Goal: Task Accomplishment & Management: Use online tool/utility

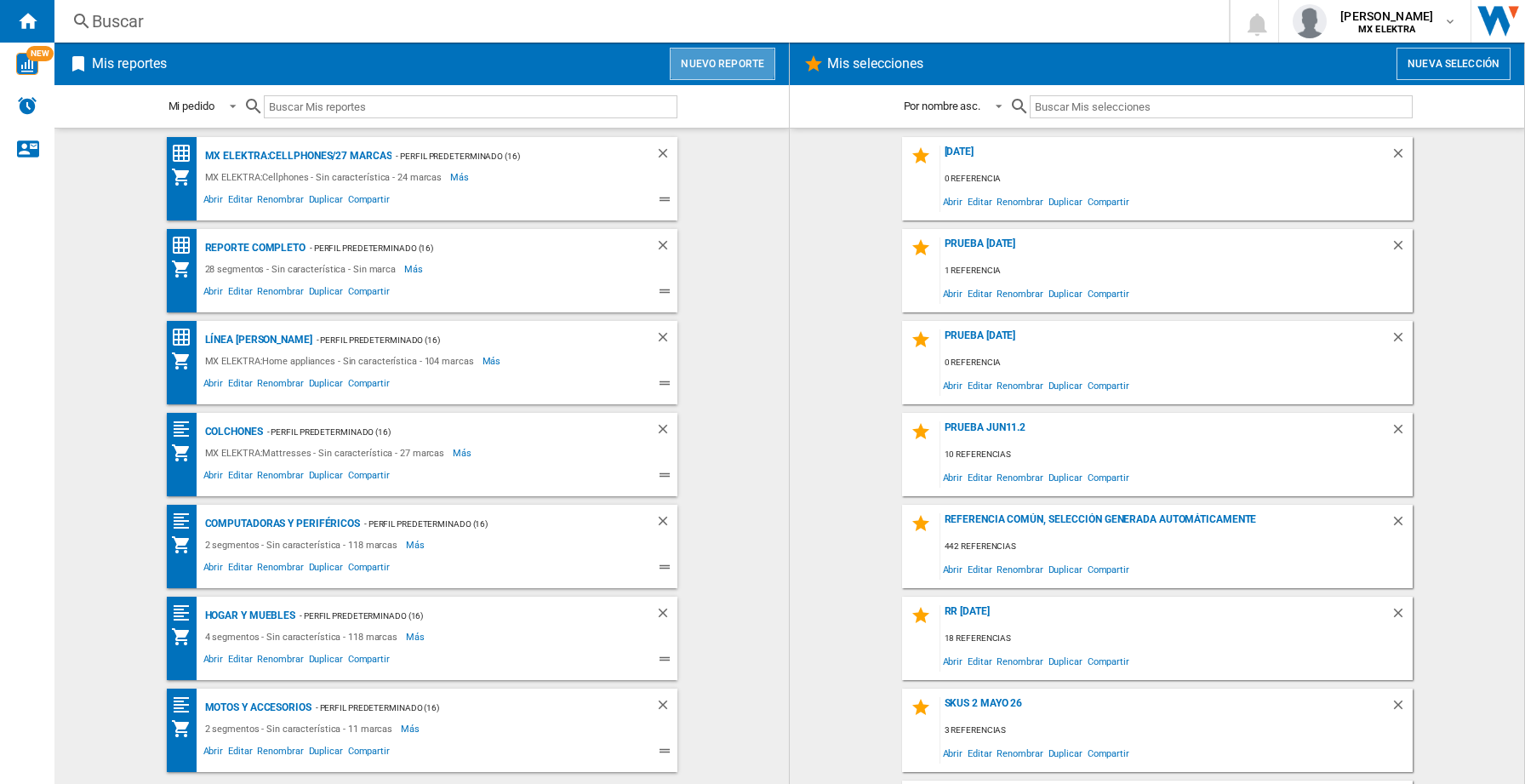
click at [716, 63] on button "Nuevo reporte" at bounding box center [722, 63] width 106 height 33
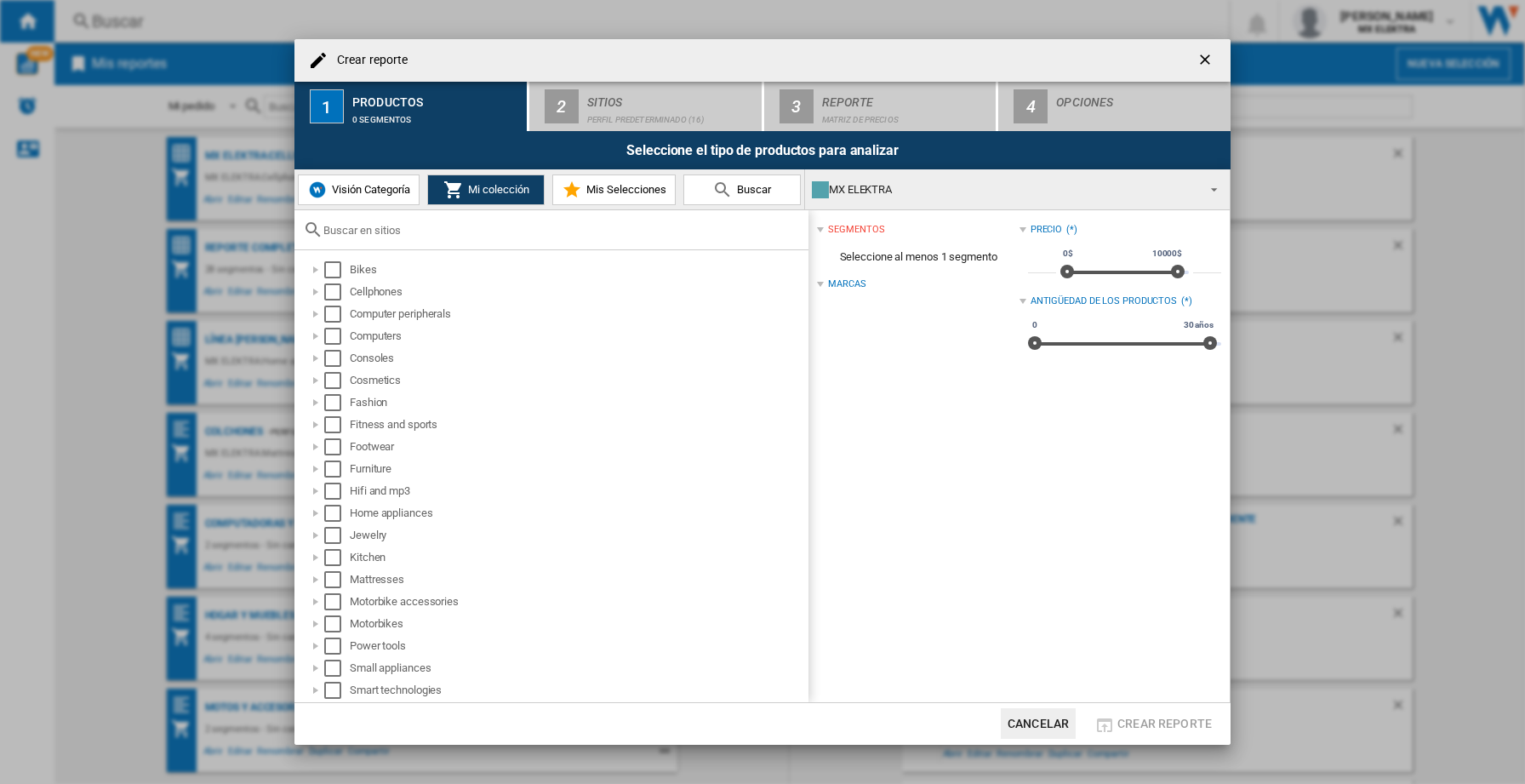
click at [365, 189] on span "Visión Categoría" at bounding box center [369, 189] width 83 height 12
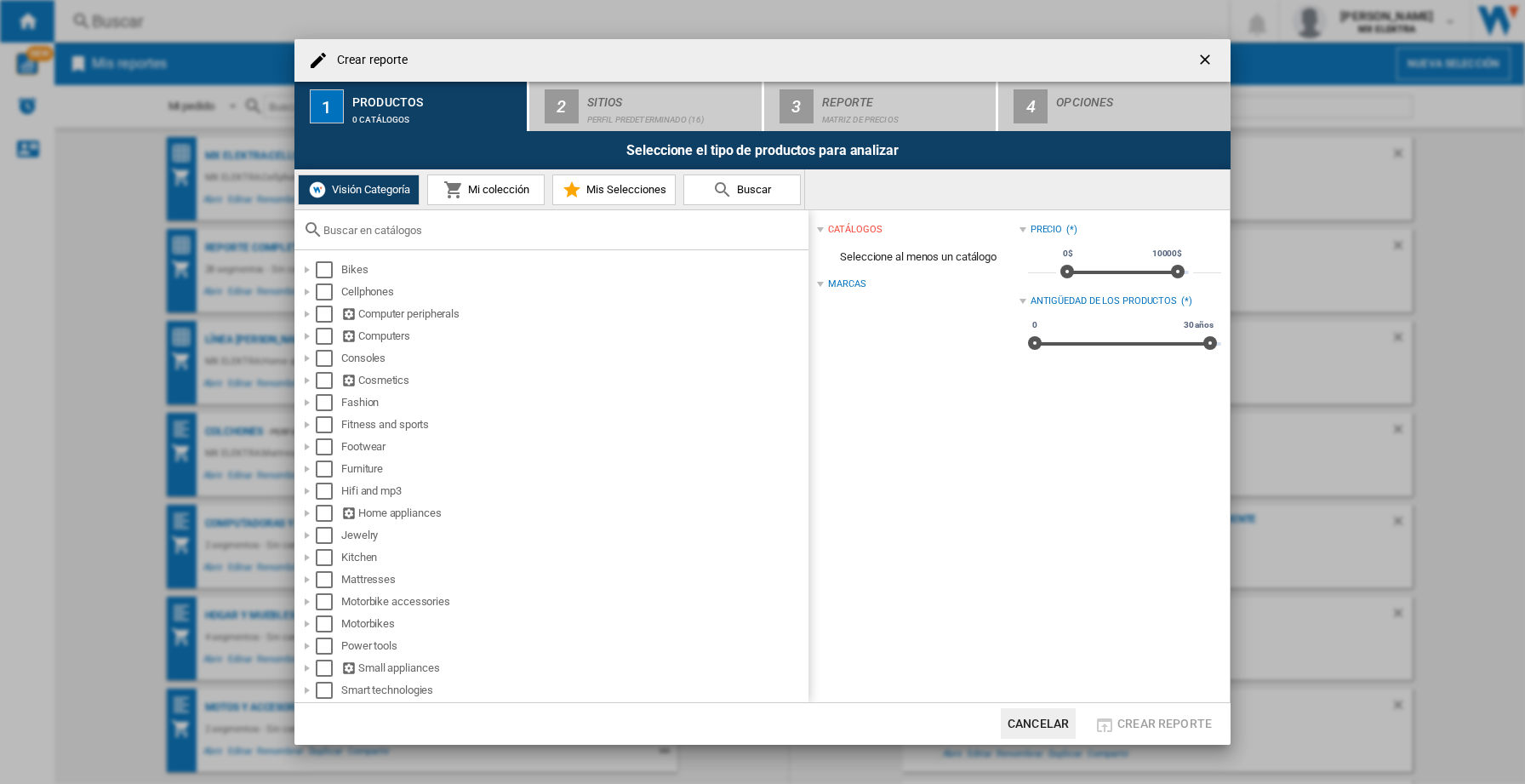
click at [446, 102] on div "Productos" at bounding box center [436, 97] width 167 height 18
click at [1208, 62] on ng-md-icon "getI18NText('BUTTONS.CLOSE_DIALOG')" at bounding box center [1206, 61] width 20 height 20
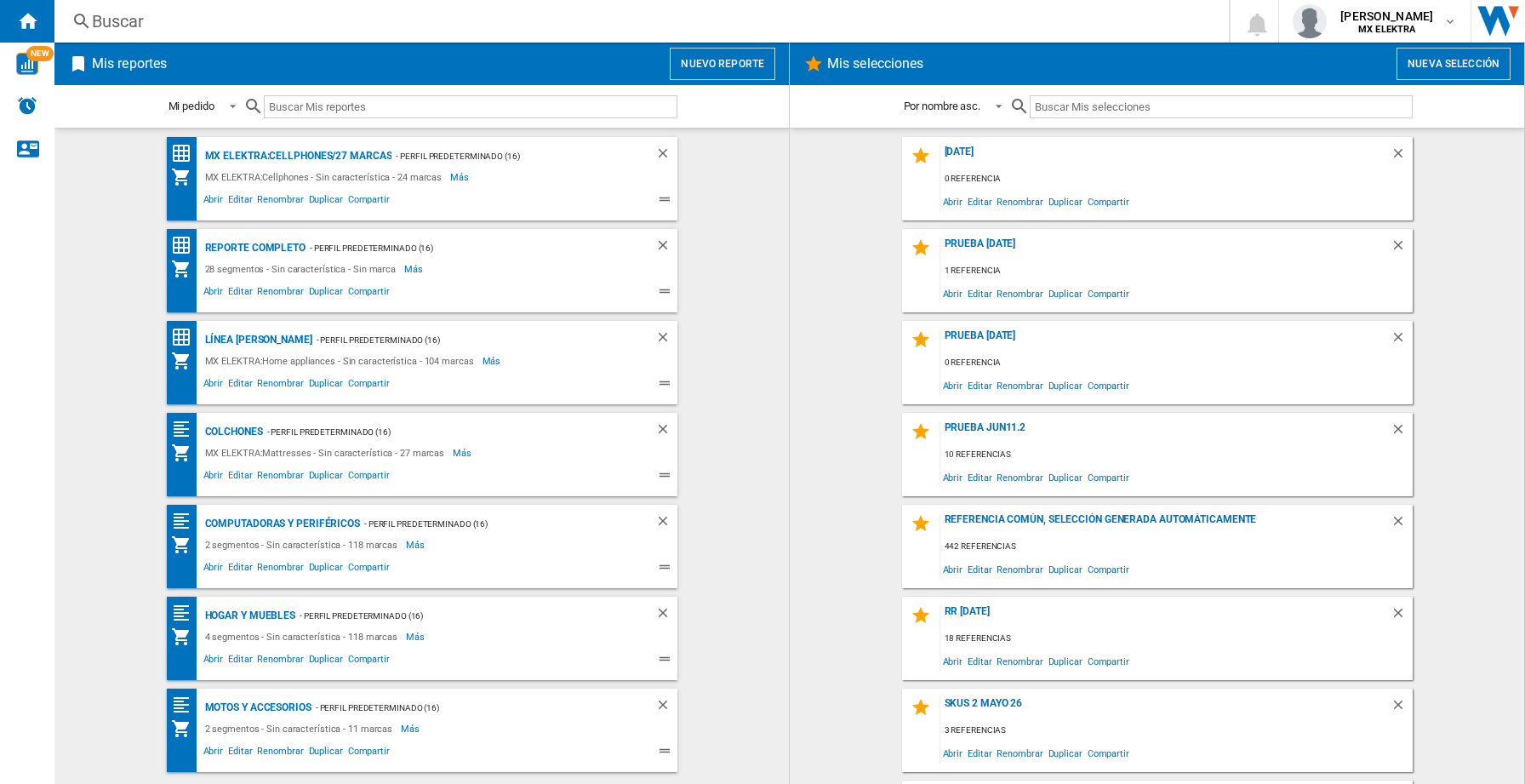
click at [737, 62] on button "Nuevo reporte" at bounding box center [722, 63] width 106 height 33
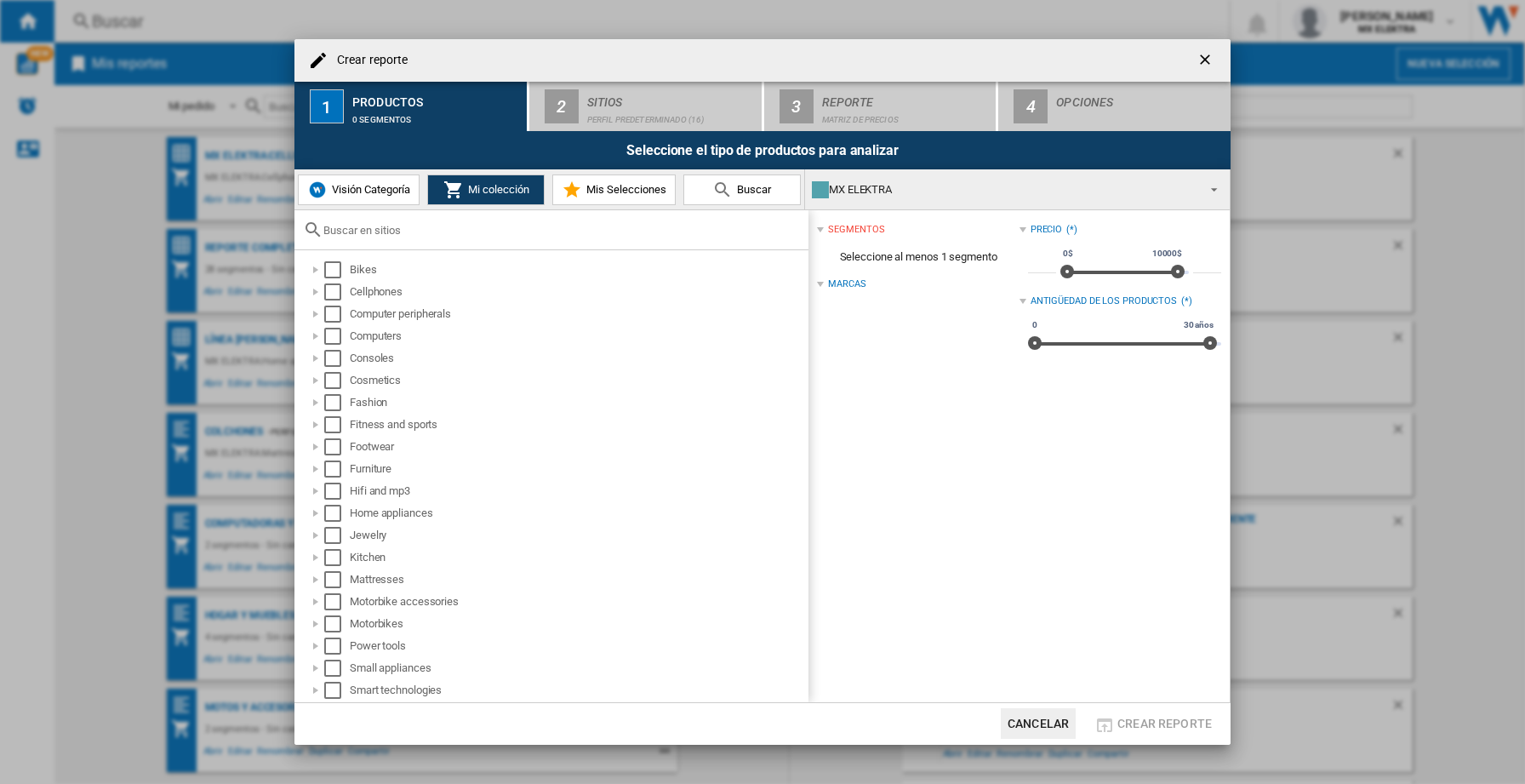
click at [389, 115] on div "0 segmentos" at bounding box center [436, 115] width 167 height 18
click at [333, 289] on div "Select" at bounding box center [332, 292] width 17 height 17
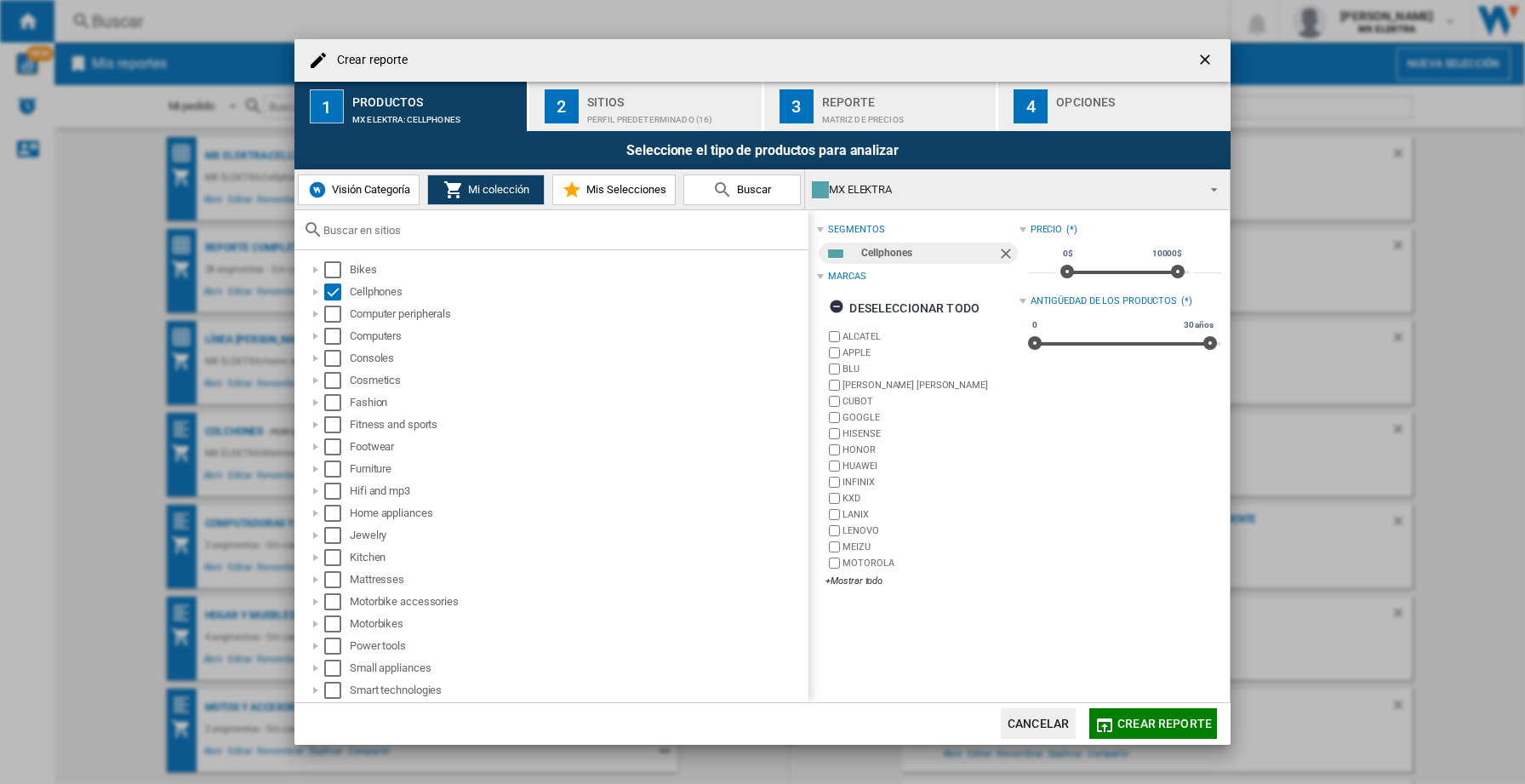
click at [640, 101] on div "Sitios" at bounding box center [671, 97] width 167 height 18
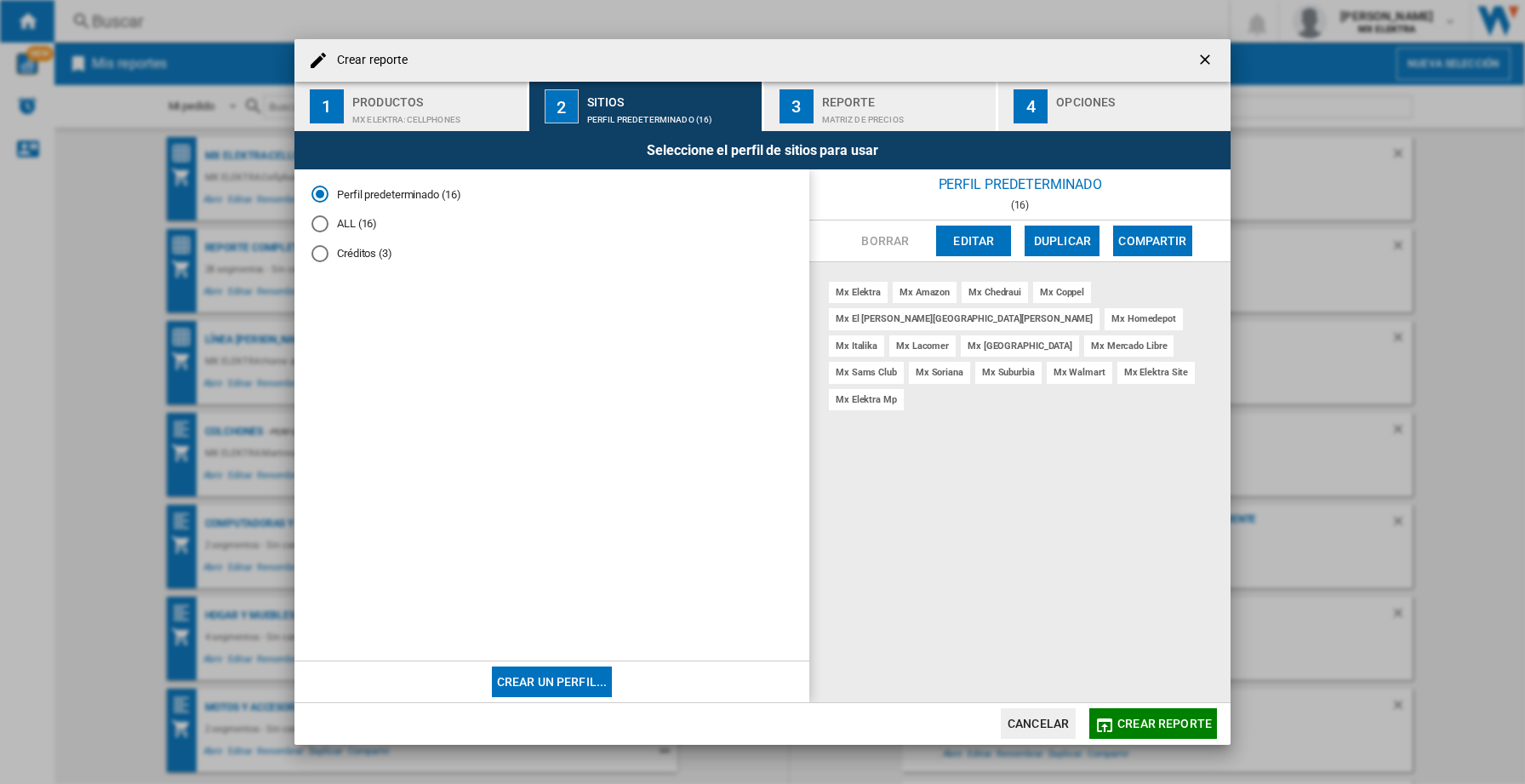
click at [907, 102] on div "Reporte" at bounding box center [906, 97] width 167 height 18
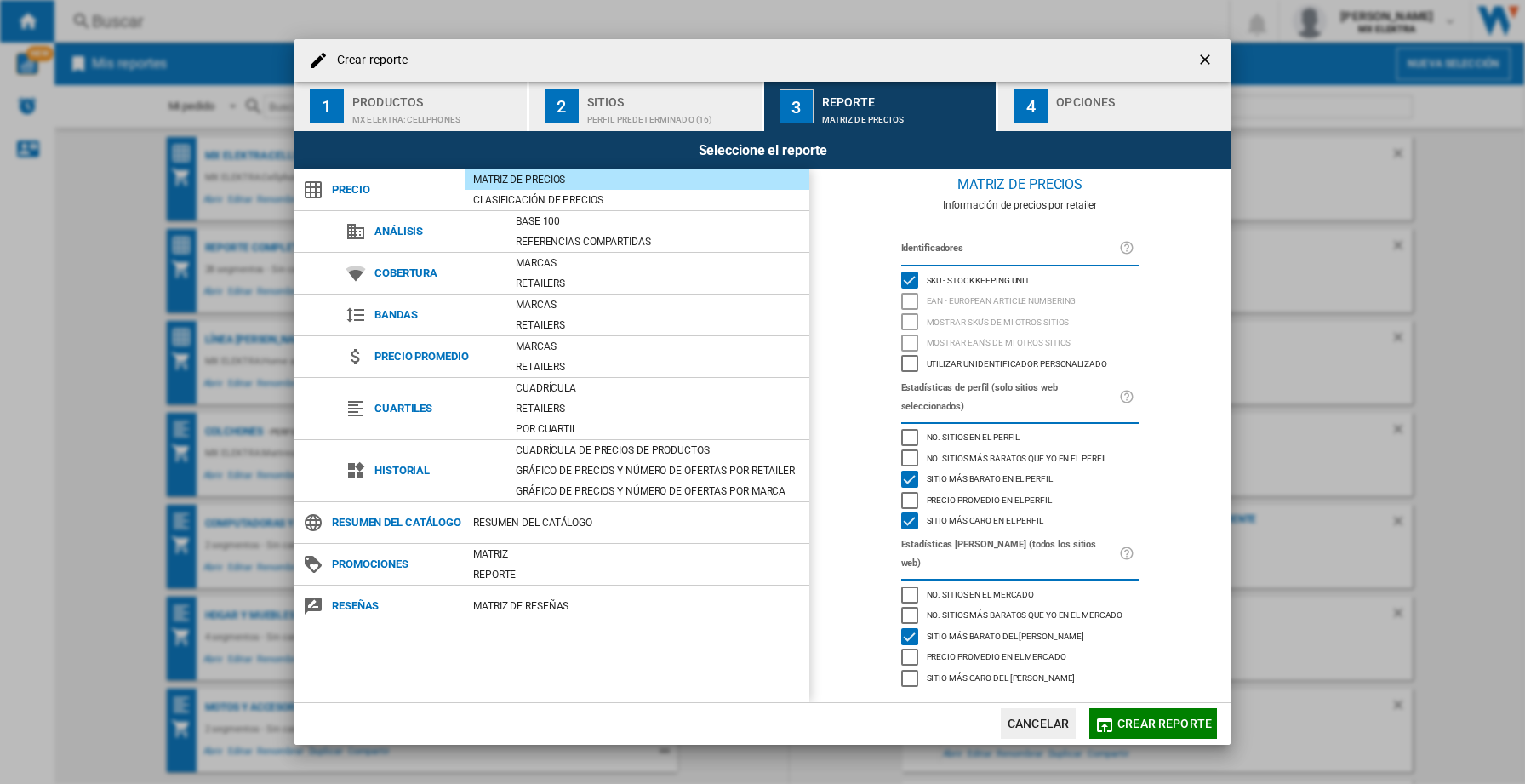
click at [1109, 106] on div "Opciones" at bounding box center [1140, 97] width 167 height 18
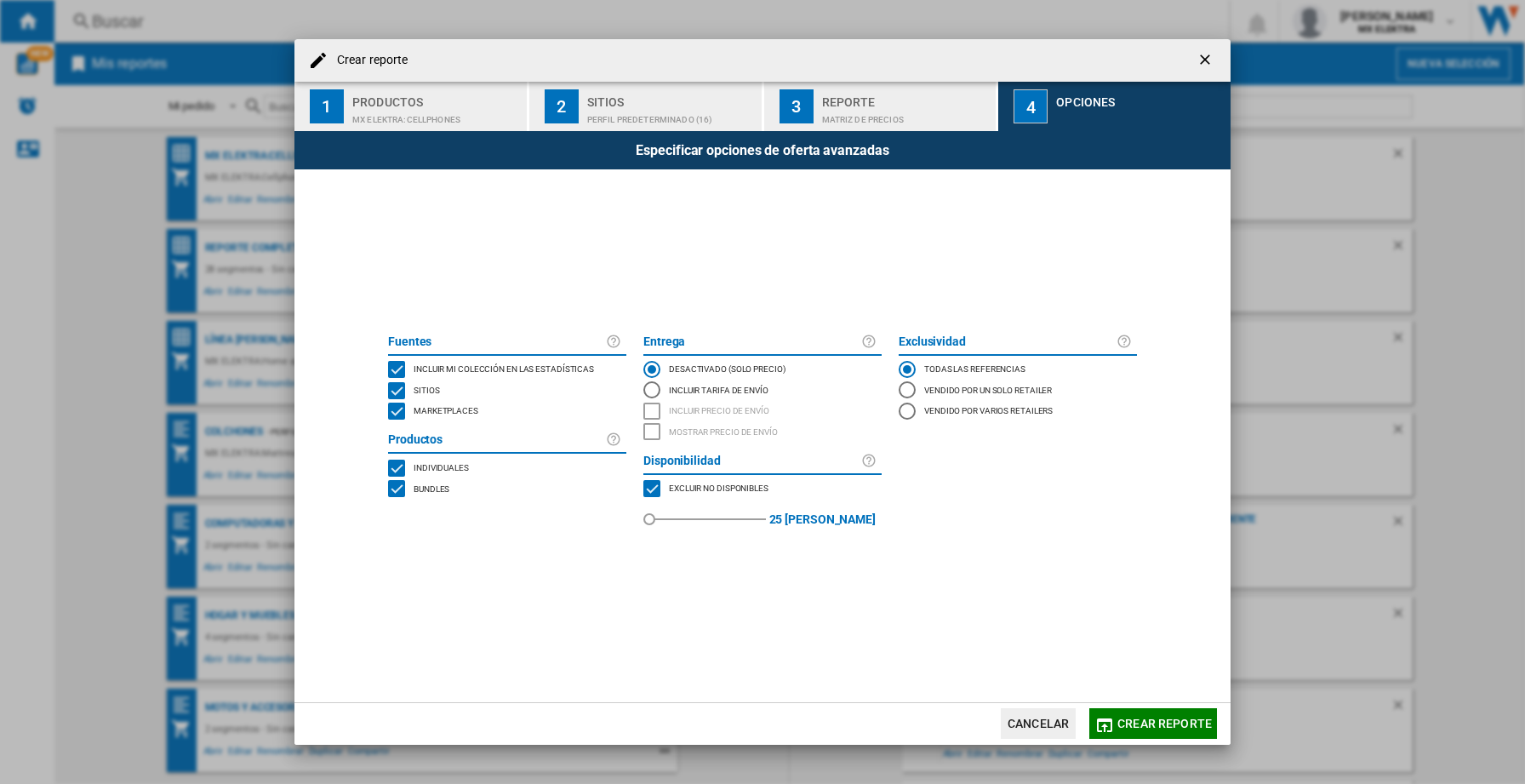
click at [1123, 88] on div "Opciones" at bounding box center [1140, 97] width 167 height 18
click at [1107, 96] on div "Opciones" at bounding box center [1140, 97] width 167 height 18
click at [474, 122] on div "MX ELEKTRA:Cellphones" at bounding box center [436, 115] width 167 height 18
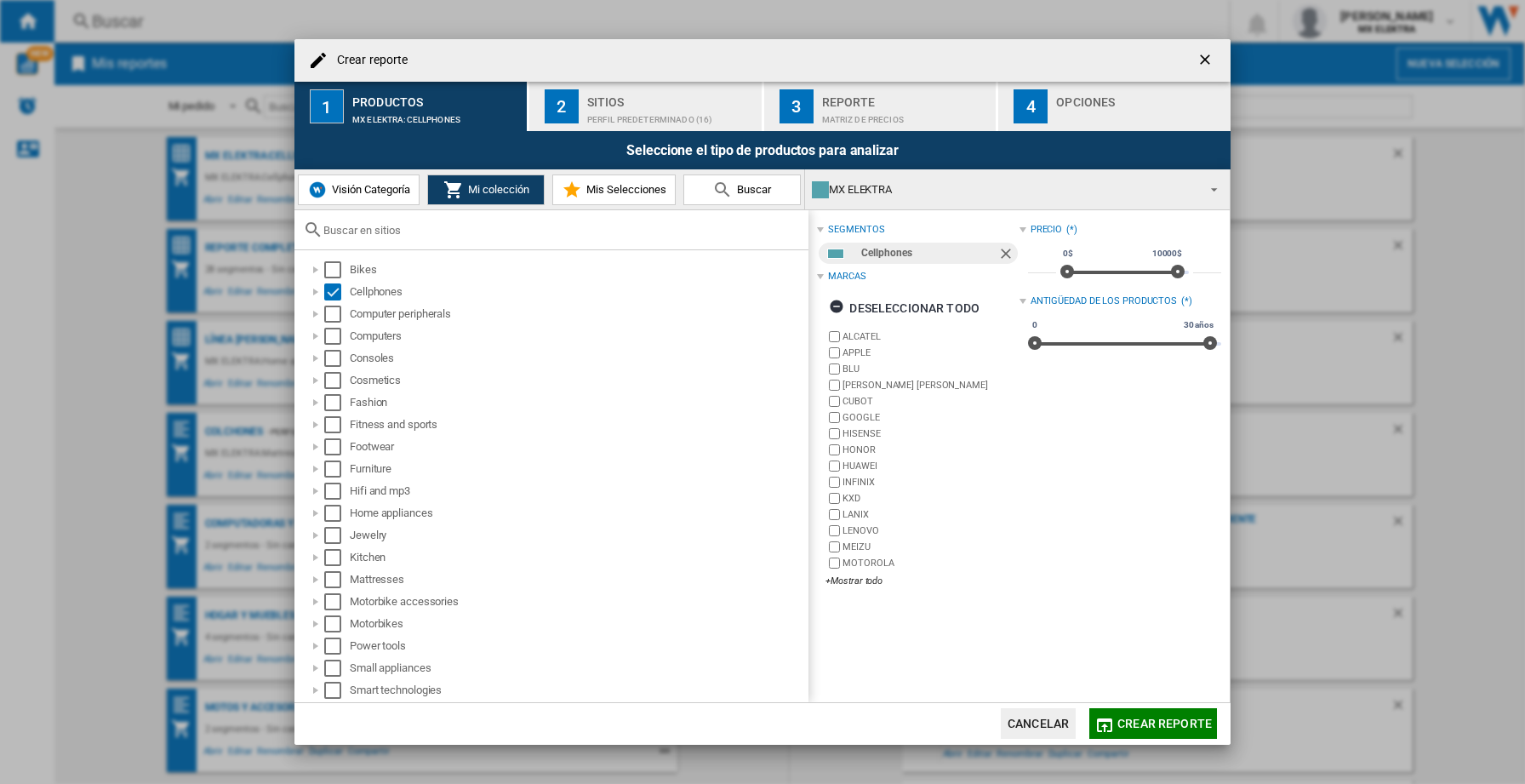
click at [1164, 727] on span "Crear reporte" at bounding box center [1164, 722] width 94 height 13
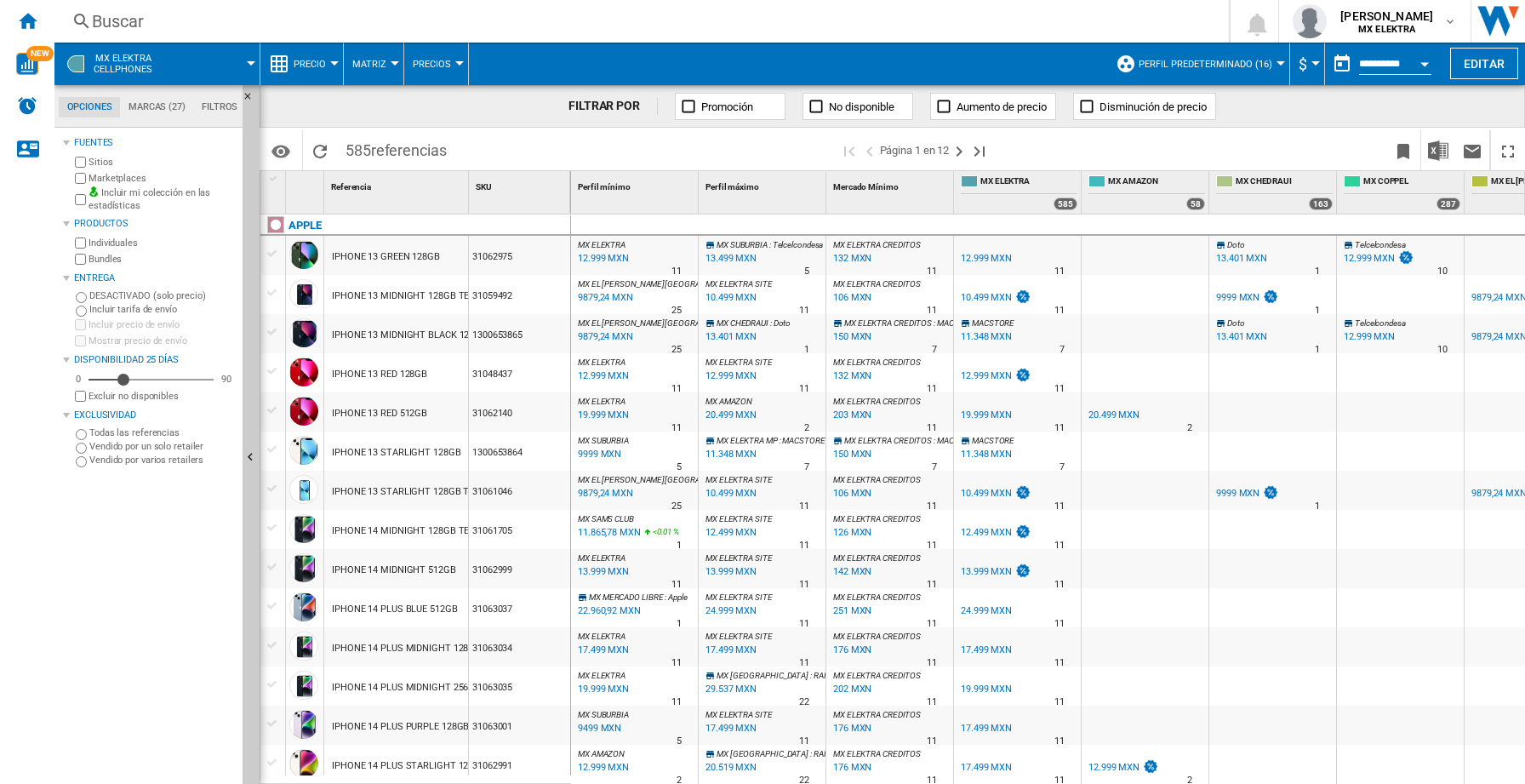
click at [1425, 60] on button "Open calendar" at bounding box center [1425, 61] width 31 height 31
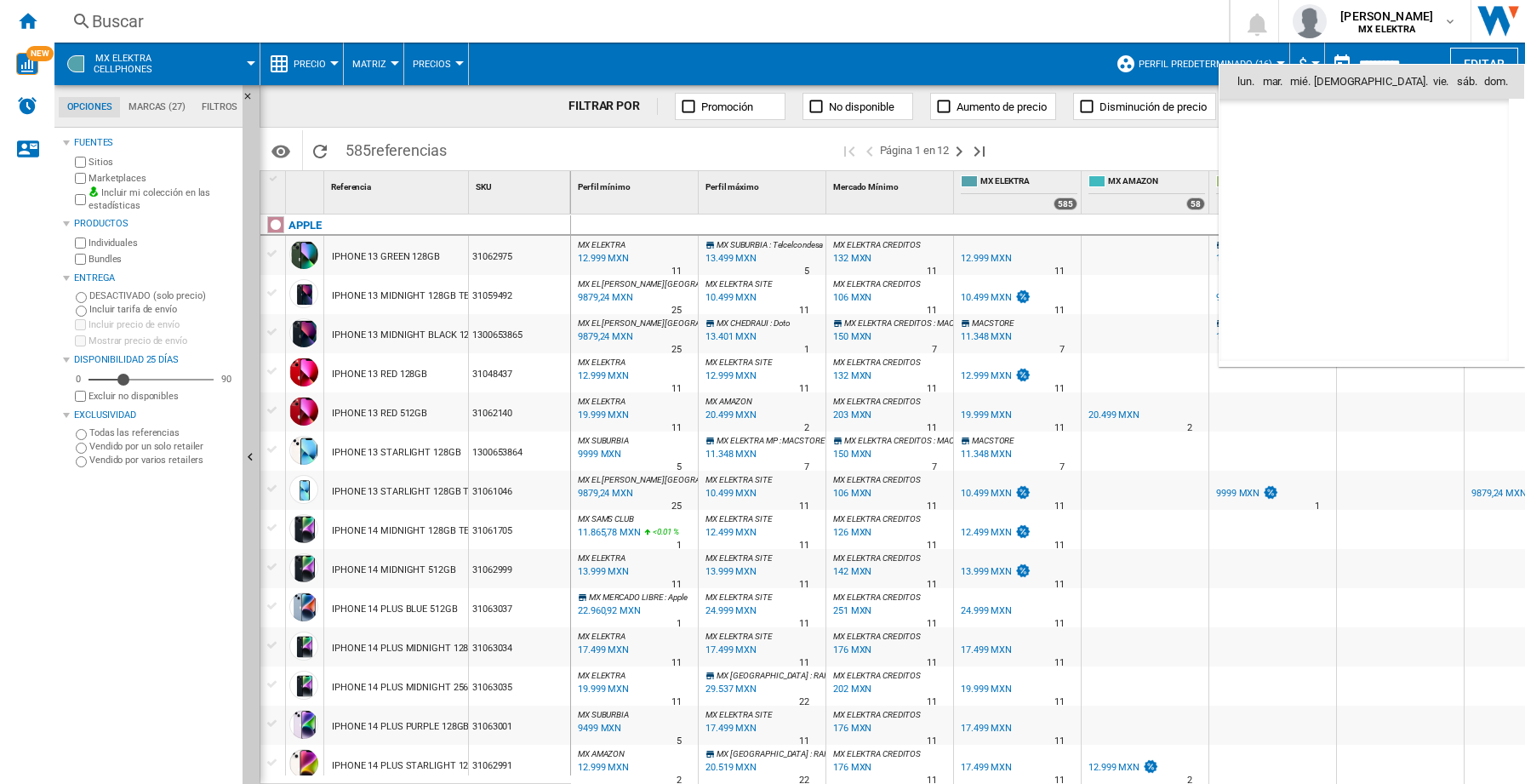
scroll to position [8118, 0]
click at [1368, 192] on span "9" at bounding box center [1364, 193] width 34 height 34
type input "**********"
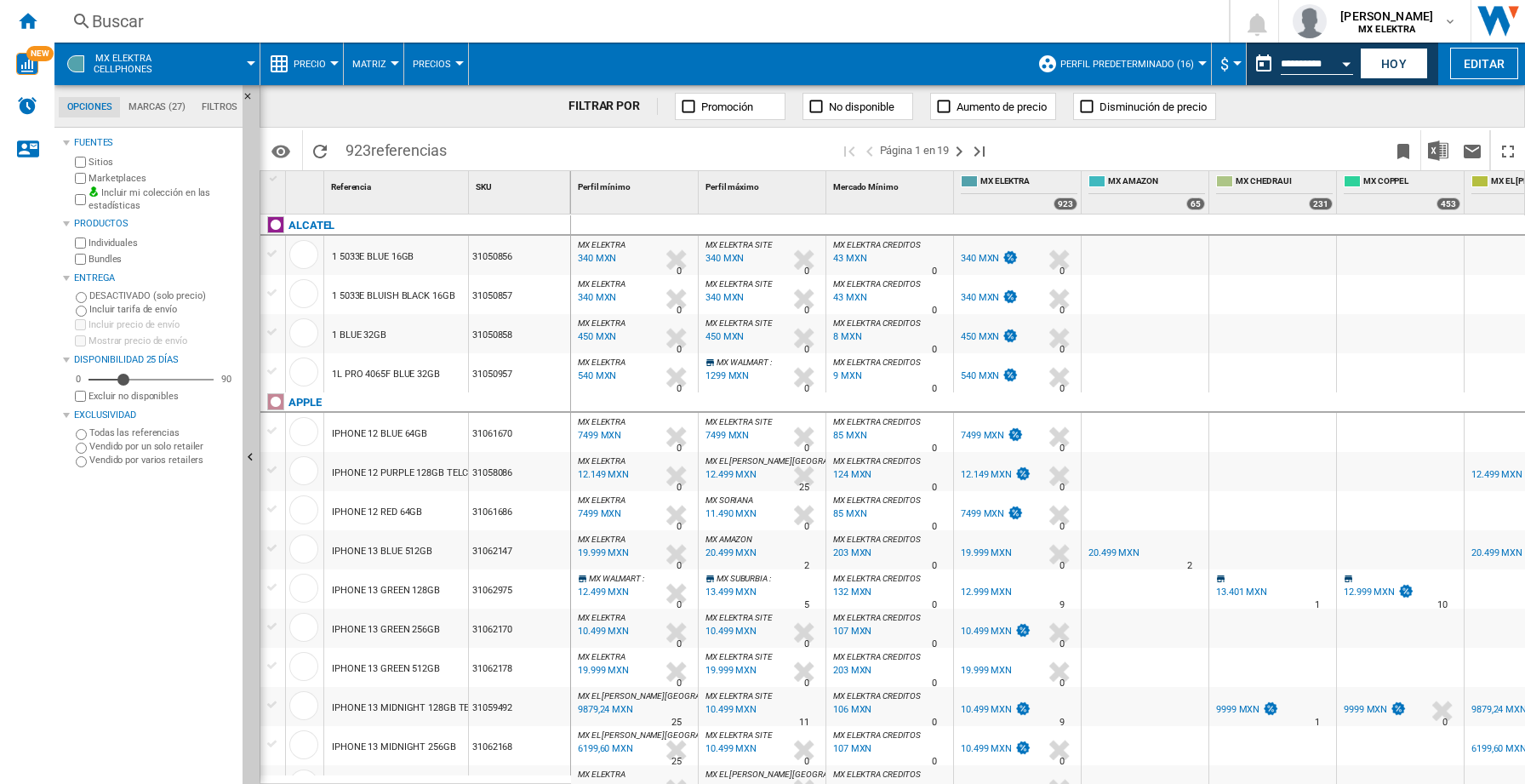
click at [1204, 64] on div at bounding box center [1203, 63] width 9 height 4
